Goal: Information Seeking & Learning: Learn about a topic

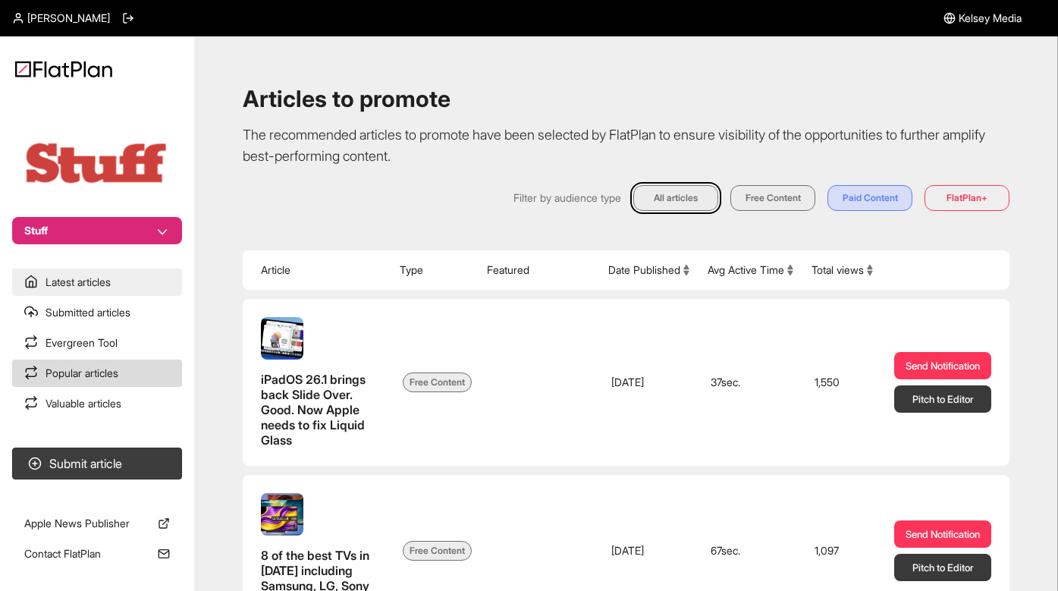
click at [91, 275] on link "Latest articles" at bounding box center [97, 282] width 170 height 27
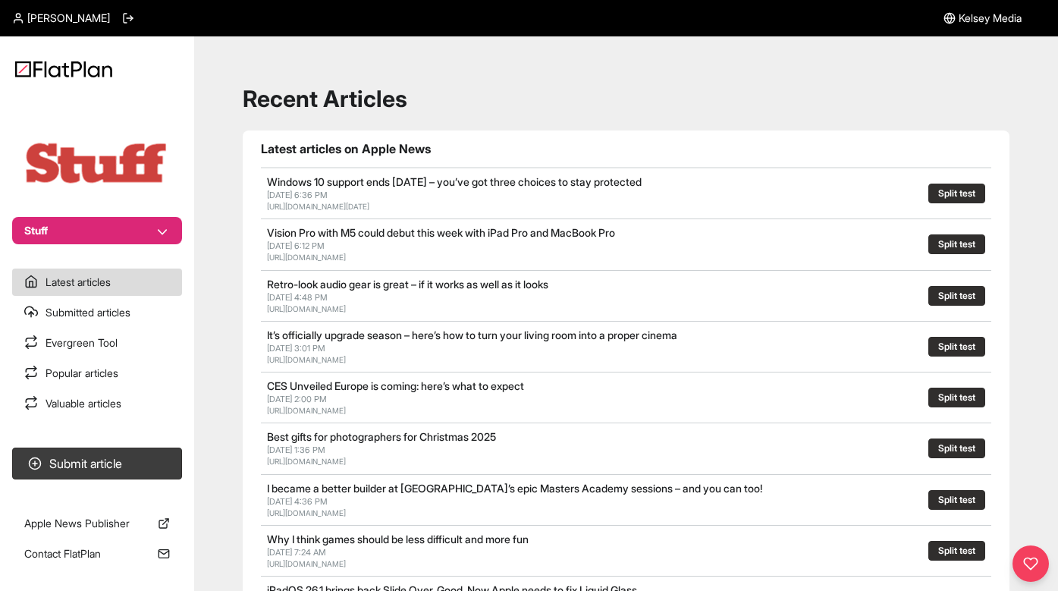
click at [392, 228] on link "Vision Pro with M5 could debut this week with iPad Pro and MacBook Pro" at bounding box center [441, 232] width 348 height 13
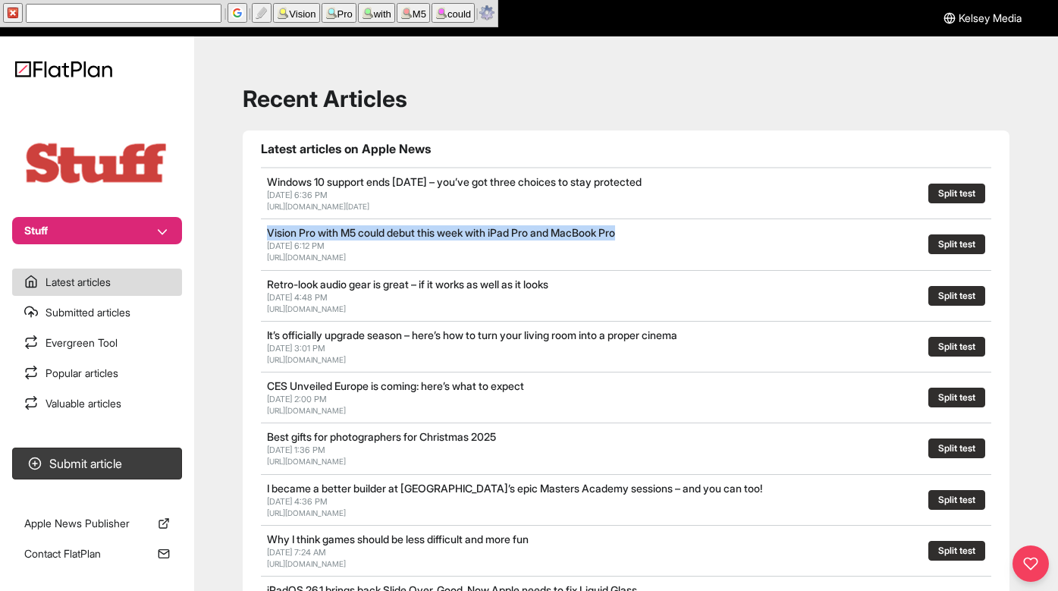
click at [390, 231] on link "Vision Pro with M5 could debut this week with iPad Pro and MacBook Pro" at bounding box center [441, 232] width 348 height 13
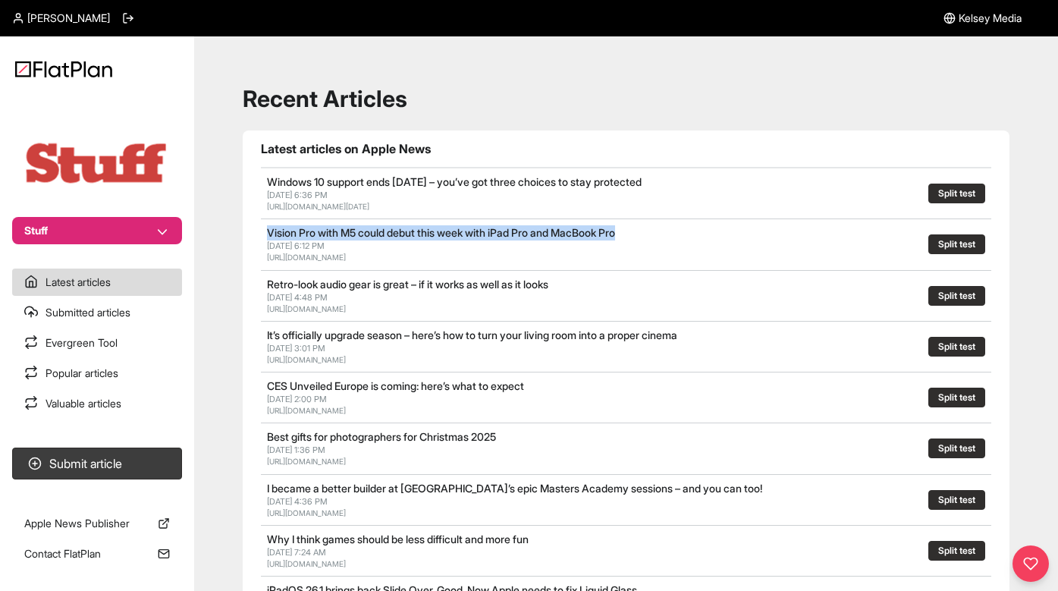
click at [390, 231] on link "Vision Pro with M5 could debut this week with iPad Pro and MacBook Pro" at bounding box center [441, 232] width 348 height 13
